Goal: Information Seeking & Learning: Find specific fact

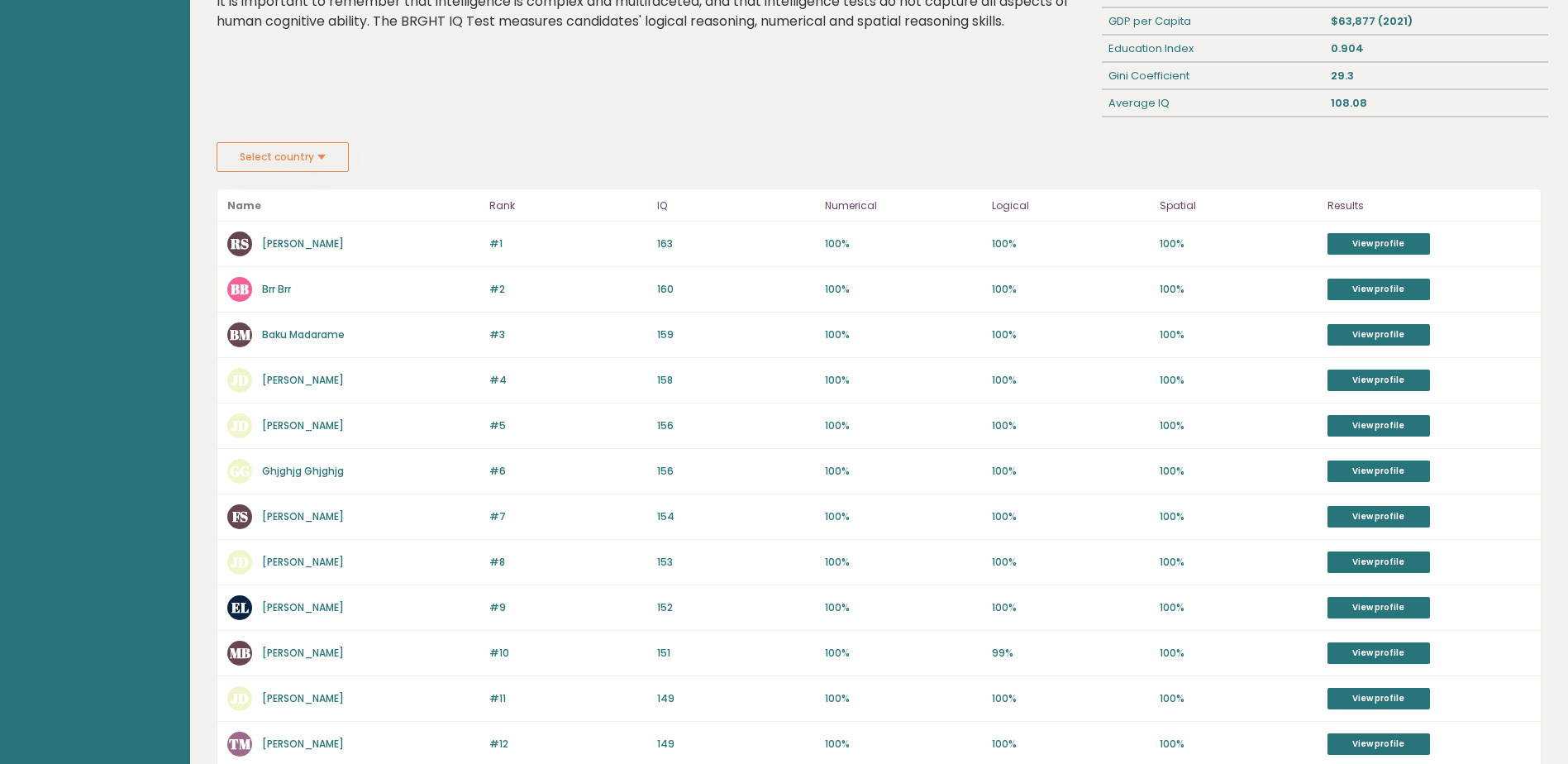
scroll to position [82, 0]
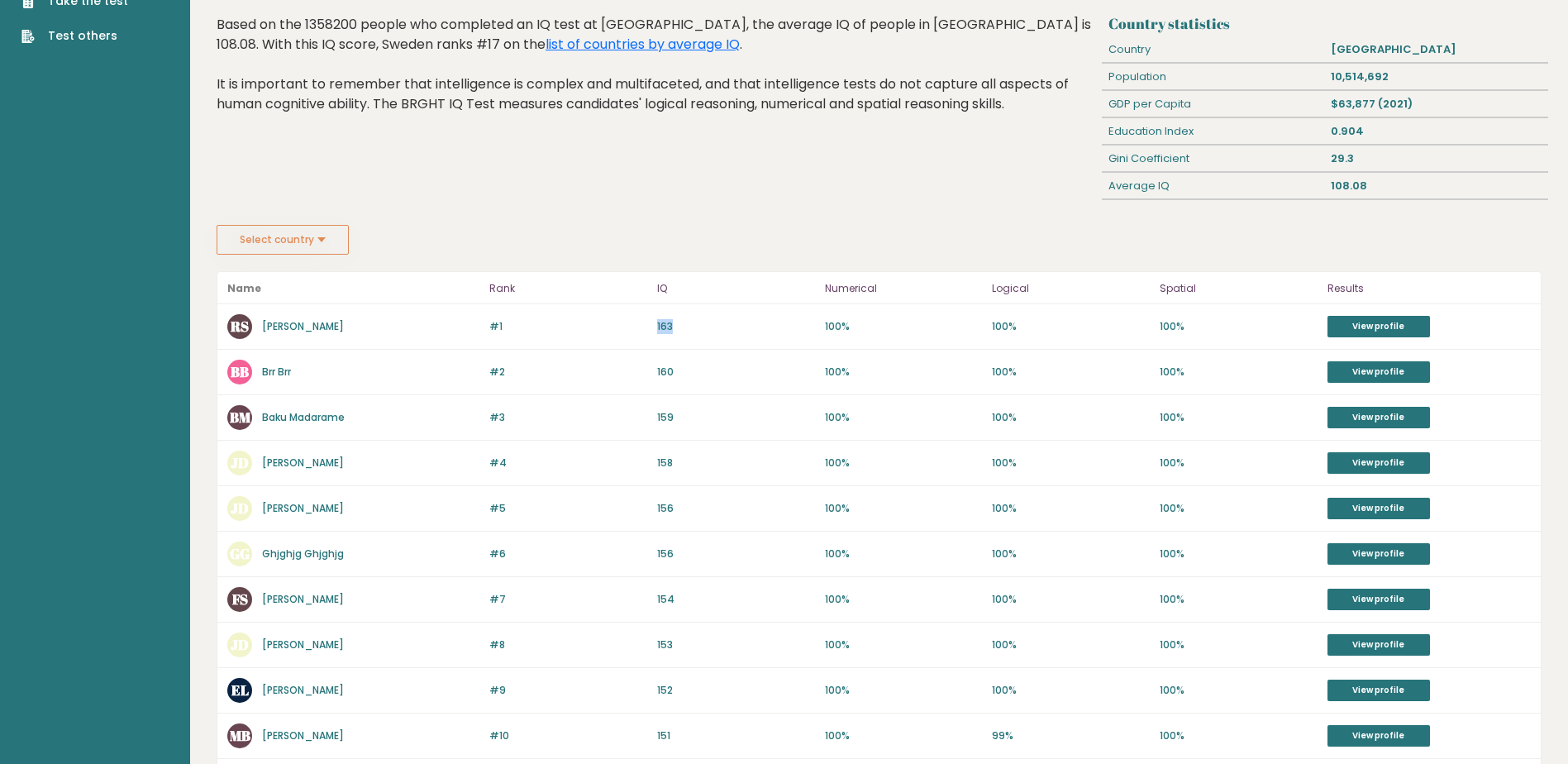
drag, startPoint x: 675, startPoint y: 324, endPoint x: 711, endPoint y: 324, distance: 36.0
click at [660, 326] on p "163" at bounding box center [736, 326] width 158 height 15
click at [721, 322] on p "163" at bounding box center [736, 326] width 158 height 15
drag, startPoint x: 676, startPoint y: 325, endPoint x: 640, endPoint y: 332, distance: 36.7
click at [640, 332] on div "#1 RS Rickard Sagirbay 163 #1 163 100% 100% 100% View profile" at bounding box center [880, 326] width 1324 height 46
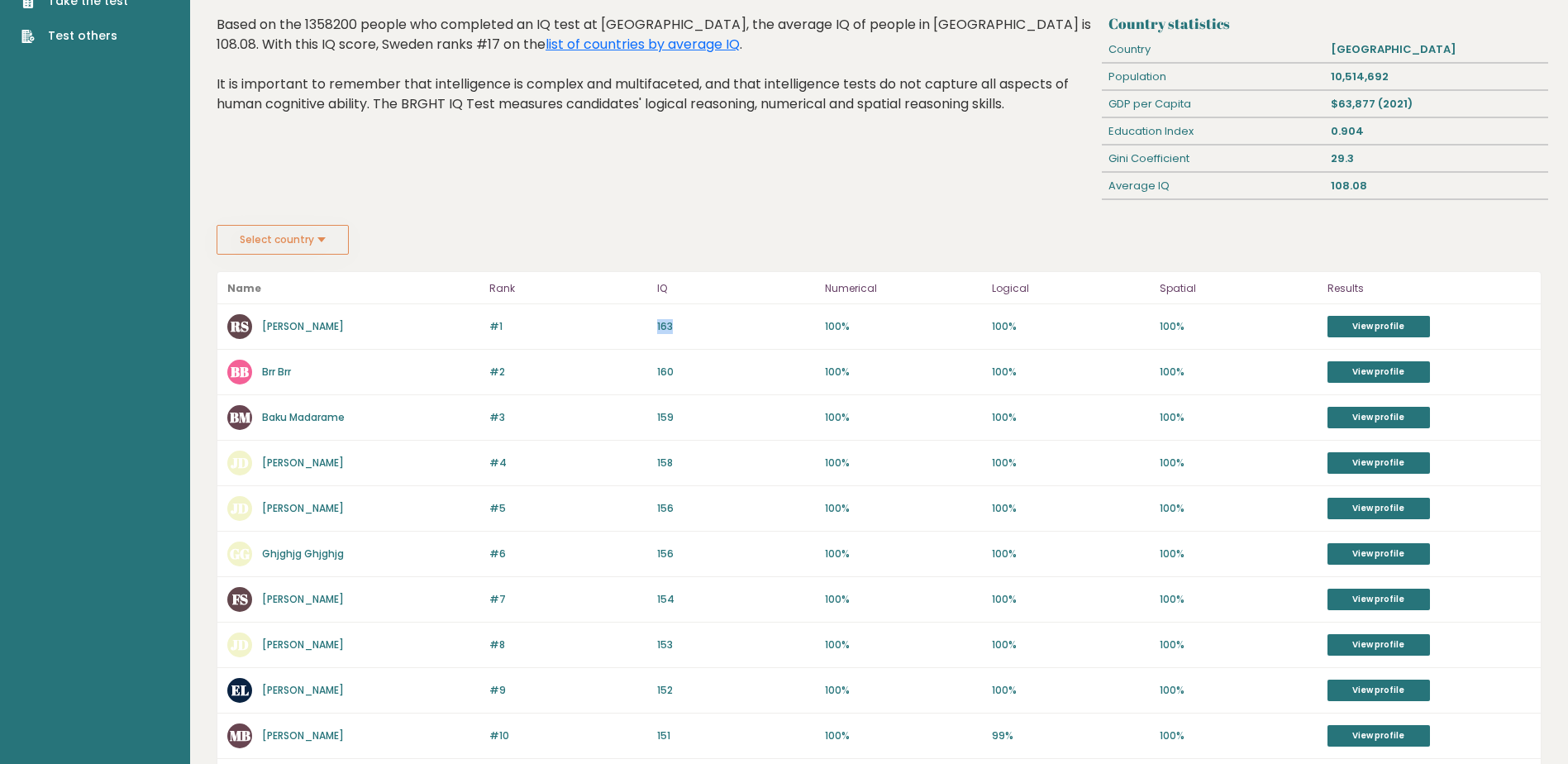
click at [717, 331] on p "163" at bounding box center [736, 326] width 158 height 15
click at [698, 328] on p "163" at bounding box center [736, 326] width 158 height 15
drag, startPoint x: 679, startPoint y: 331, endPoint x: 659, endPoint y: 334, distance: 20.2
click at [659, 334] on div "#1 RS Rickard Sagirbay 163 #1 163 100% 100% 100% View profile" at bounding box center [880, 326] width 1324 height 46
click at [655, 336] on div "#1 RS Rickard Sagirbay 163 #1 163 100% 100% 100% View profile" at bounding box center [880, 326] width 1324 height 46
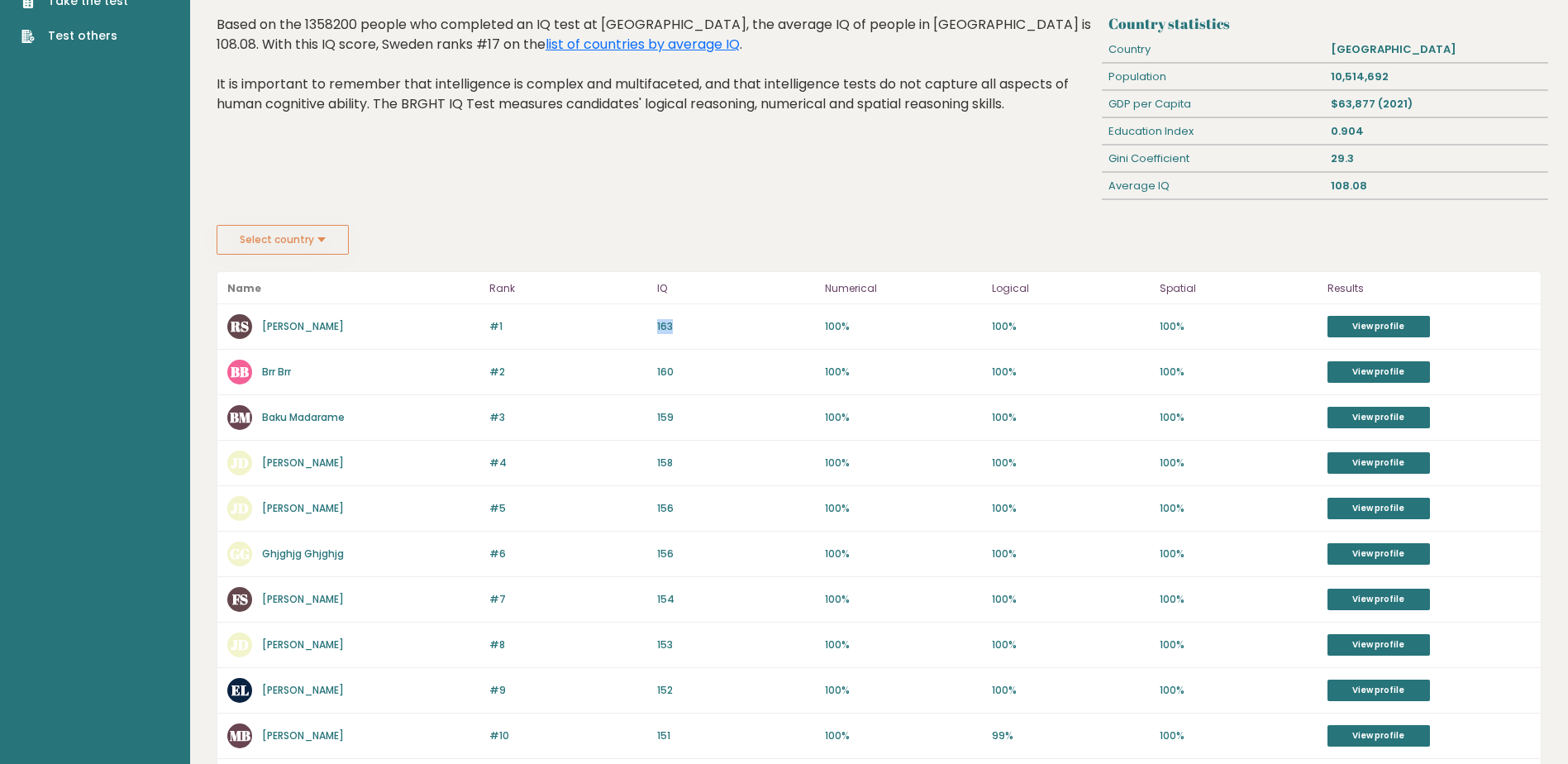
drag, startPoint x: 655, startPoint y: 336, endPoint x: 712, endPoint y: 319, distance: 59.5
click at [712, 319] on p "163" at bounding box center [736, 326] width 158 height 15
click at [704, 318] on div "#1 RS Rickard Sagirbay 163 #1 163 100% 100% 100% View profile" at bounding box center [880, 326] width 1324 height 46
click at [686, 324] on p "163" at bounding box center [736, 326] width 158 height 15
click at [733, 334] on div "#1 RS Rickard Sagirbay 163 #1 163 100% 100% 100% View profile" at bounding box center [880, 326] width 1324 height 46
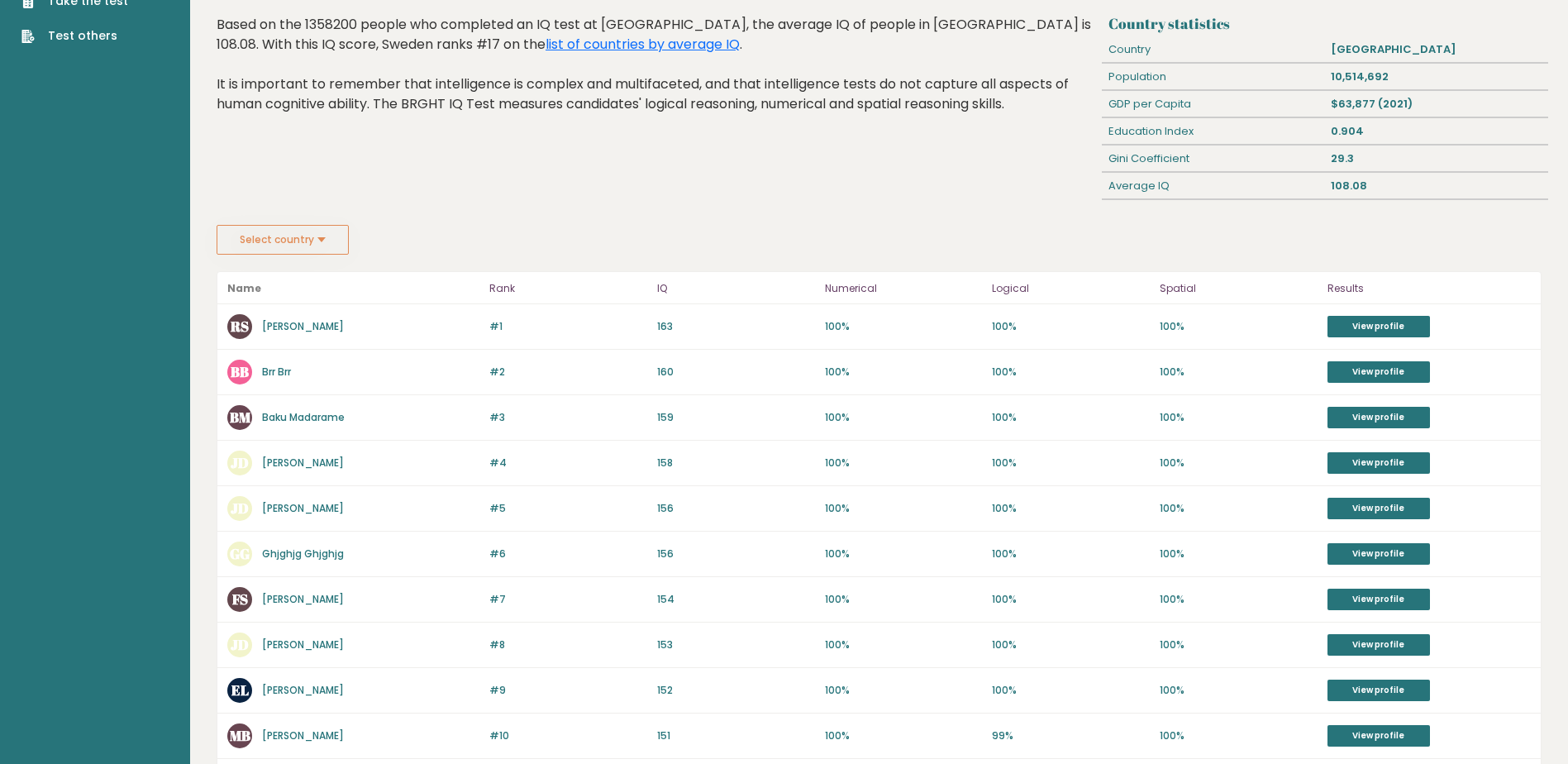
scroll to position [0, 0]
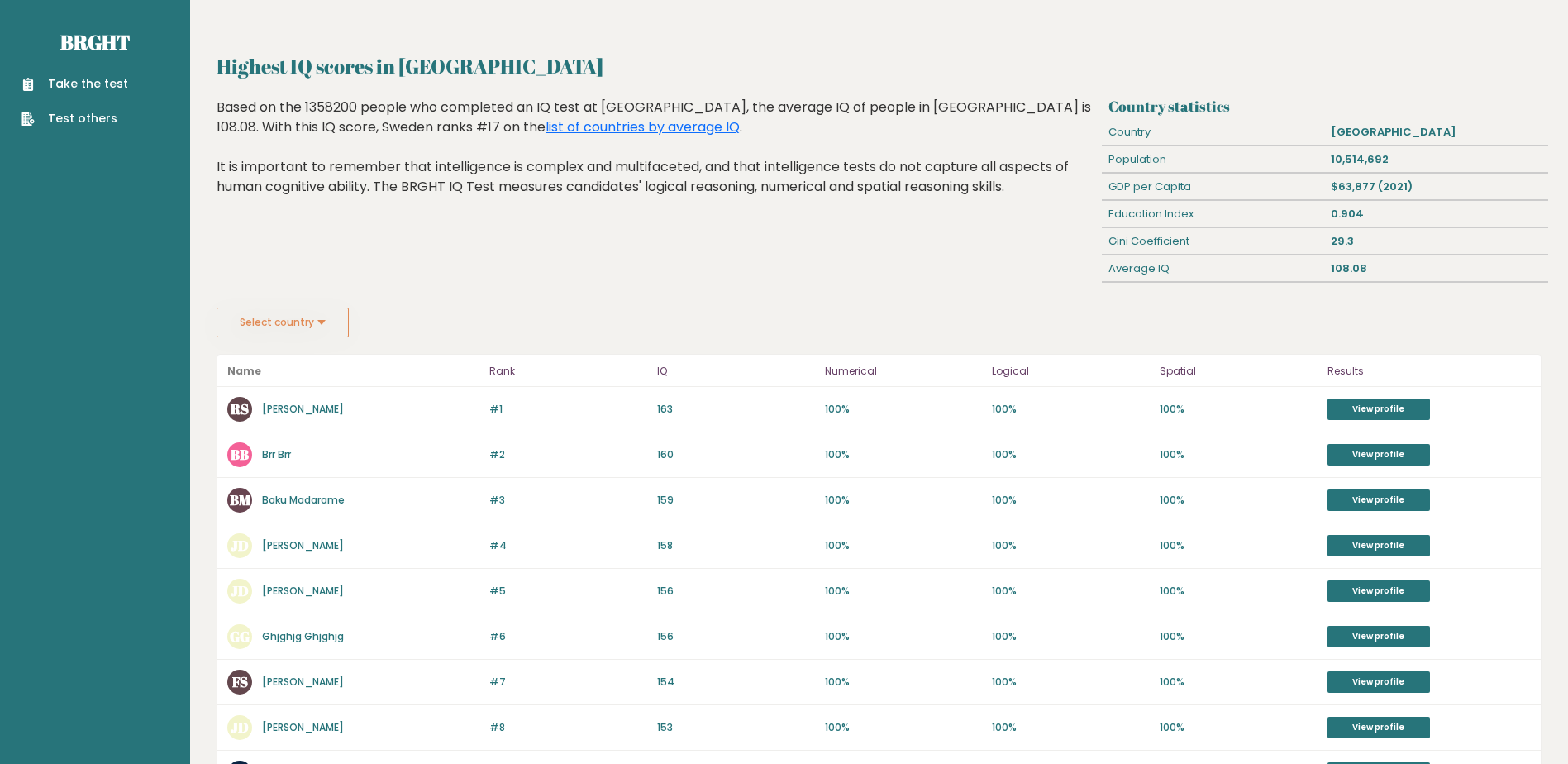
click at [278, 307] on div "Highest IQ scores in Sweden Based on the 1358200 people who completed an IQ tes…" at bounding box center [656, 202] width 892 height 210
click at [289, 314] on button "Select country" at bounding box center [282, 323] width 132 height 30
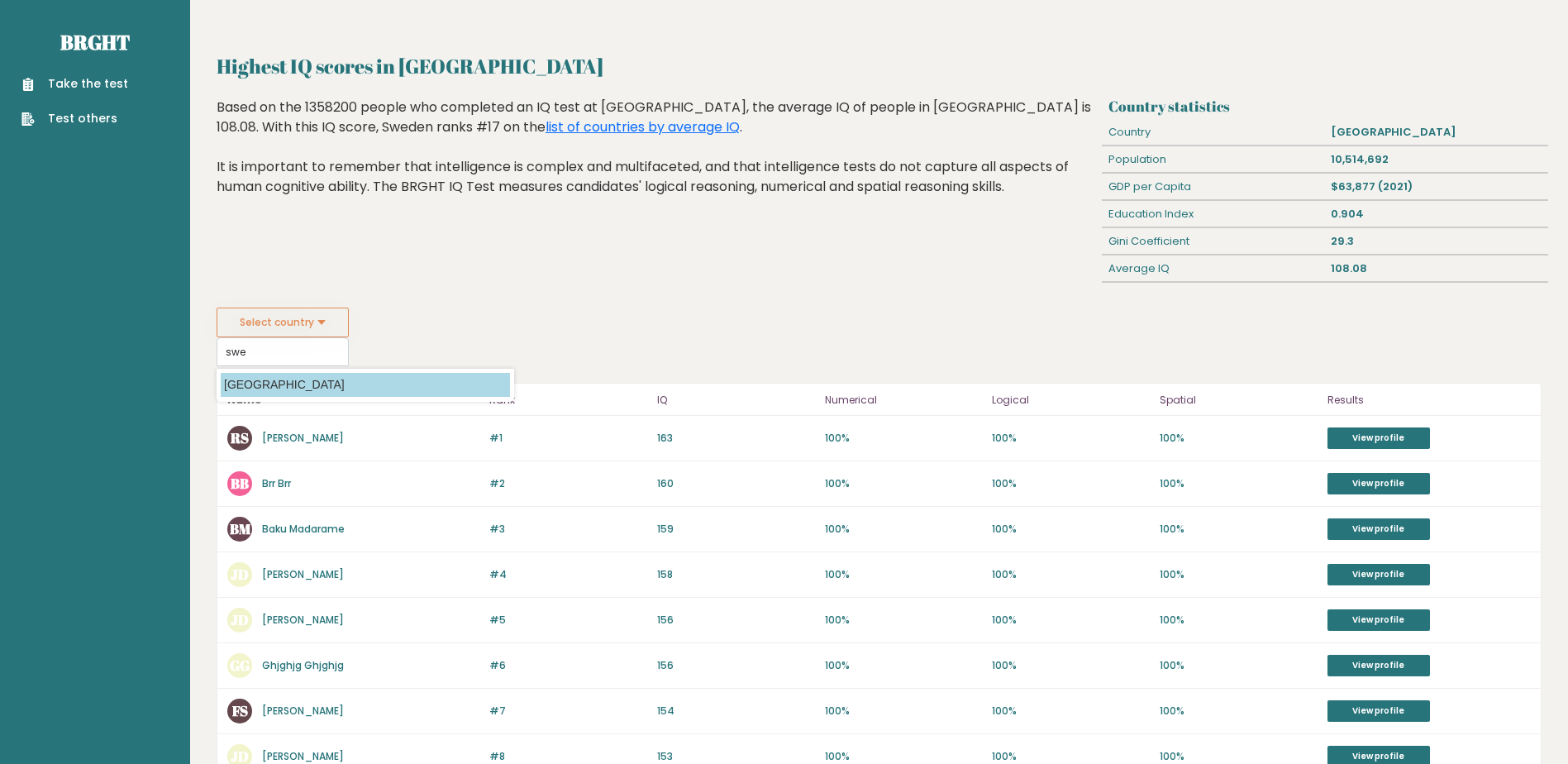
click at [251, 389] on option "[GEOGRAPHIC_DATA]" at bounding box center [365, 385] width 289 height 24
type input "[GEOGRAPHIC_DATA]"
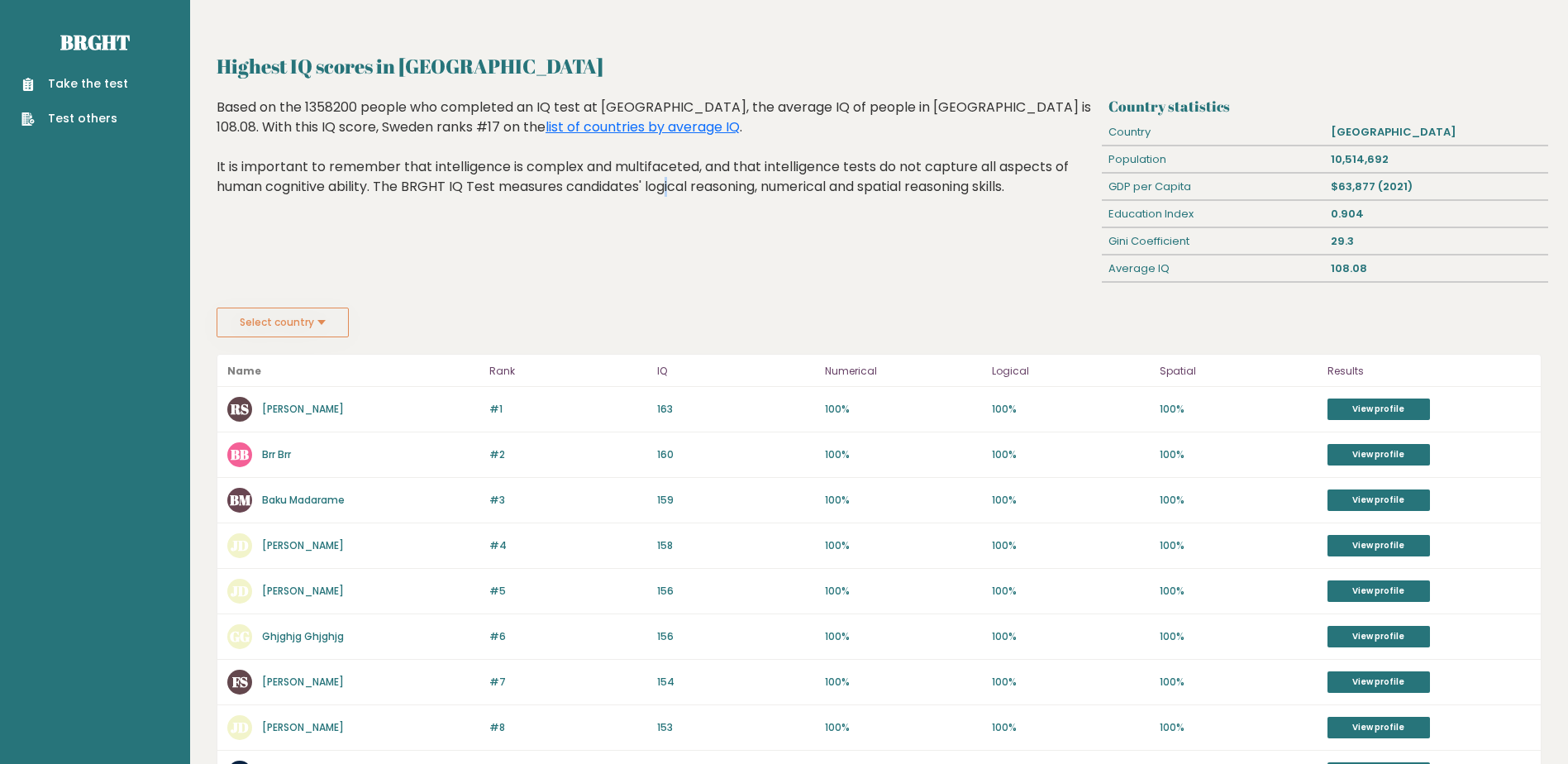
click at [554, 280] on div "Highest IQ scores in Sweden Based on the 1358200 people who completed an IQ tes…" at bounding box center [656, 202] width 892 height 210
click at [1331, 271] on div "108.08" at bounding box center [1436, 268] width 223 height 26
click at [1330, 289] on div "Country statistics Country Sweden Population 10,514,692 GDP per Capita $63,877 …" at bounding box center [1325, 202] width 446 height 210
click at [1331, 272] on div "108.08" at bounding box center [1436, 268] width 223 height 26
drag, startPoint x: 1337, startPoint y: 309, endPoint x: 1316, endPoint y: 284, distance: 32.6
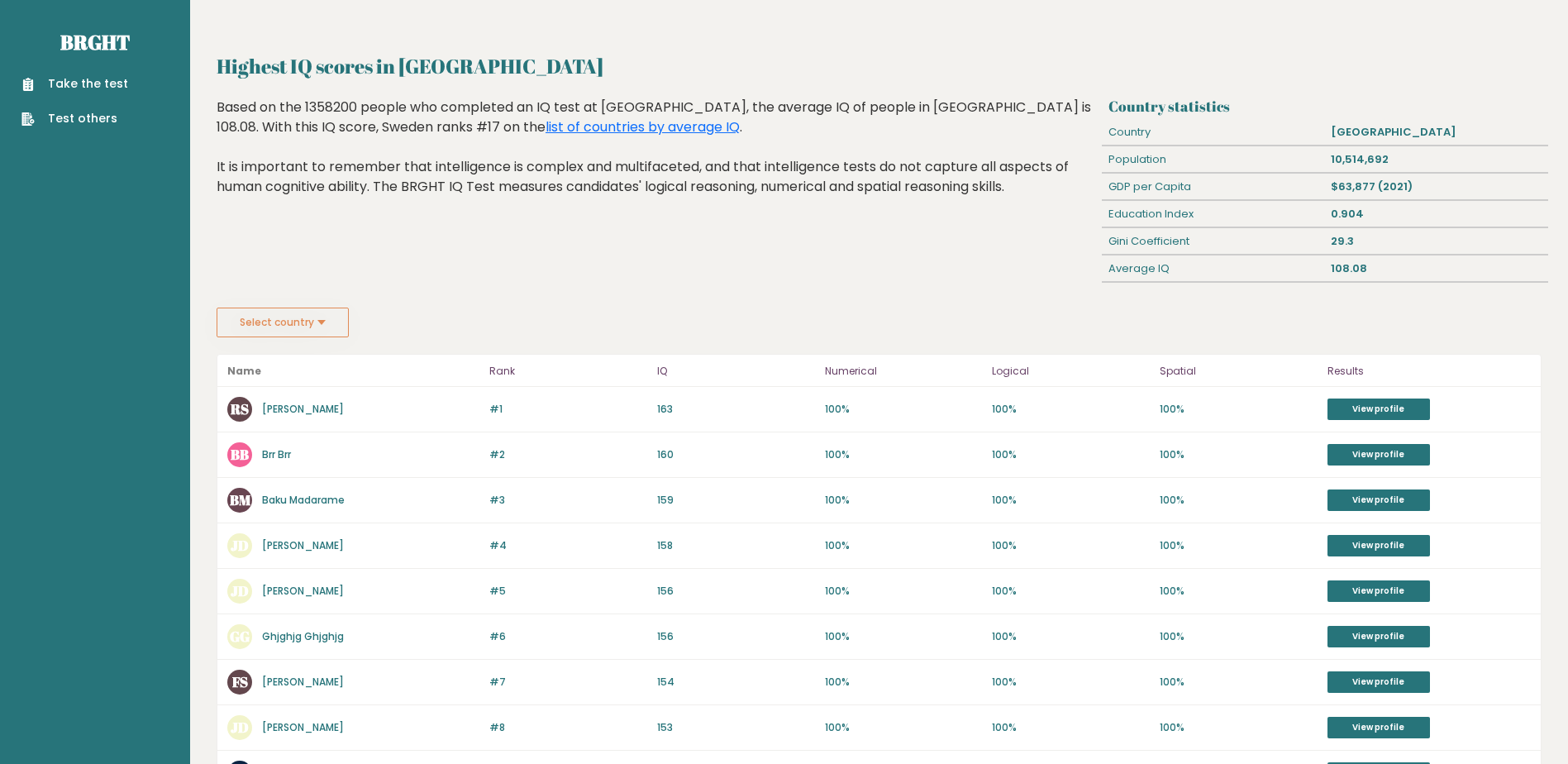
click at [1337, 304] on div "Highest IQ scores in Sweden Country statistics Country Sweden Population 10,514…" at bounding box center [879, 674] width 1325 height 1246
click at [1211, 284] on div "Country statistics Country Sweden Population 10,514,692 GDP per Capita $63,877 …" at bounding box center [1325, 202] width 446 height 210
drag, startPoint x: 217, startPoint y: 61, endPoint x: 1237, endPoint y: 324, distance: 1053.4
click at [1237, 324] on div "Highest IQ scores in Sweden Country statistics Country Sweden Population 10,514…" at bounding box center [879, 674] width 1325 height 1246
copy div "Highest IQ scores in Sweden Country statistics Country Sweden Population 10,514…"
